Goal: Task Accomplishment & Management: Manage account settings

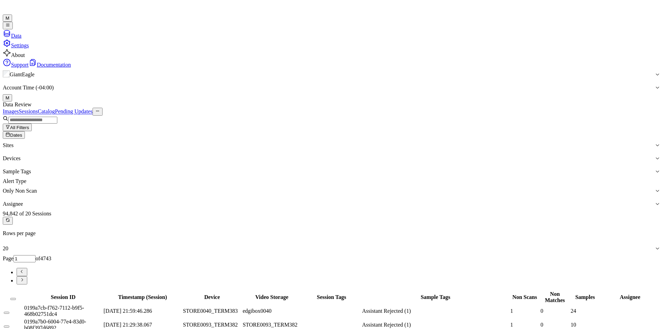
click at [25, 131] on button "Dates" at bounding box center [14, 135] width 22 height 8
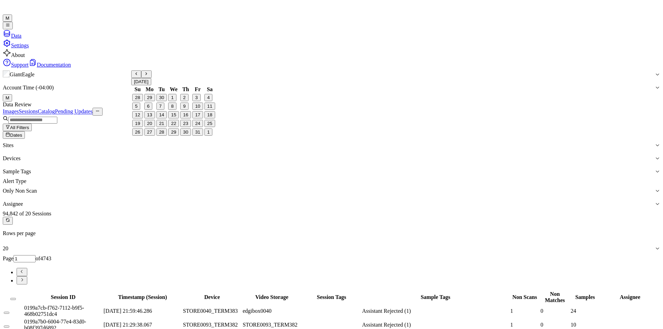
click at [185, 136] on button "30" at bounding box center [185, 132] width 11 height 7
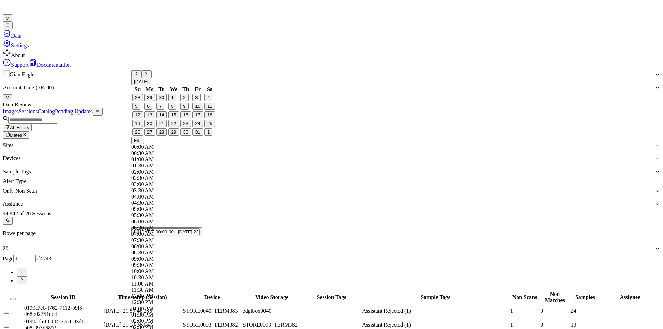
click at [195, 136] on button "31" at bounding box center [197, 132] width 11 height 7
click at [183, 136] on button "30" at bounding box center [185, 132] width 11 height 7
type input "[DATE] 00:00:00 - [DATE] 23:59:59"
click at [226, 102] on div "Data Review" at bounding box center [332, 105] width 658 height 6
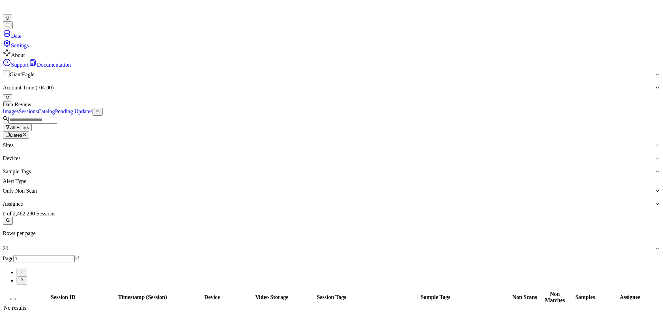
click at [27, 132] on icon "button" at bounding box center [24, 134] width 4 height 4
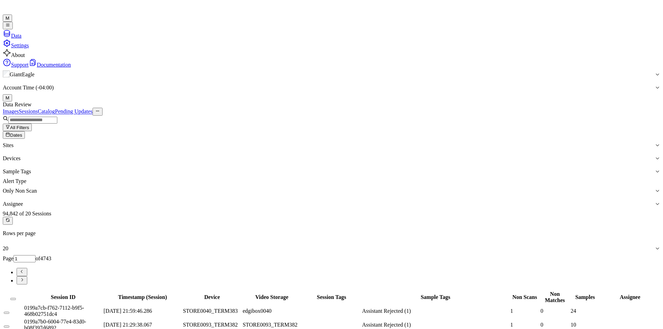
click at [12, 94] on button "M" at bounding box center [7, 97] width 9 height 7
click at [581, 49] on span "Logout" at bounding box center [571, 46] width 20 height 5
